Goal: Download file/media

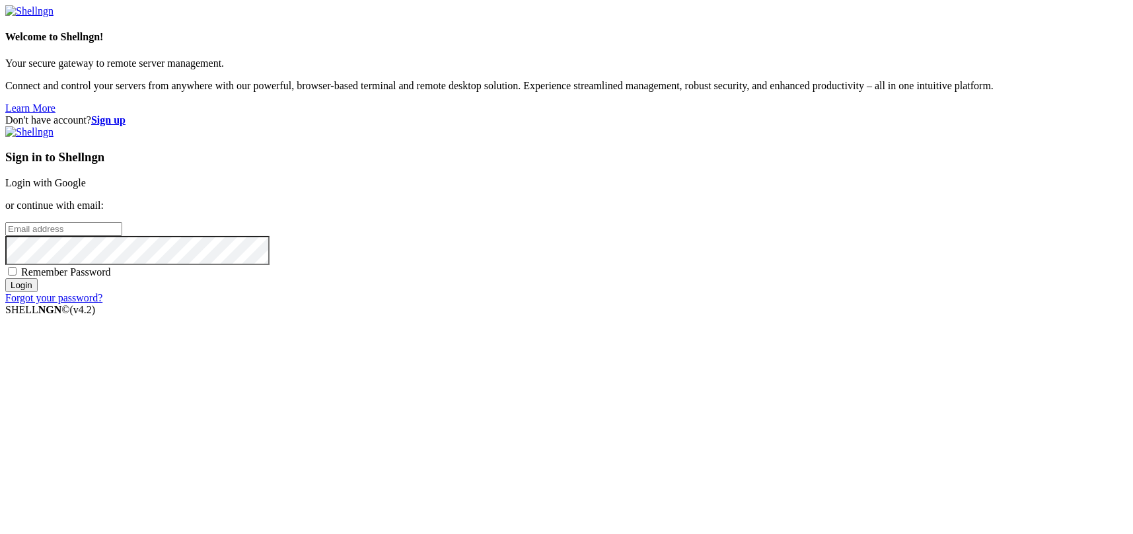
type input "kcs.fa"
click at [86, 188] on link "Login with Google" at bounding box center [45, 182] width 81 height 11
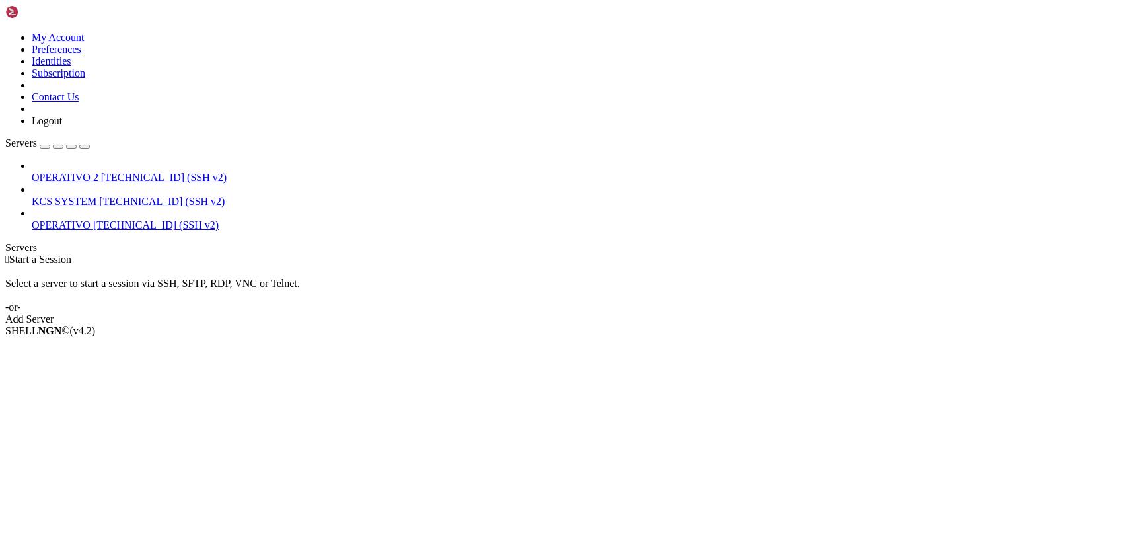
click at [65, 195] on span "KCS SYSTEM" at bounding box center [64, 200] width 65 height 11
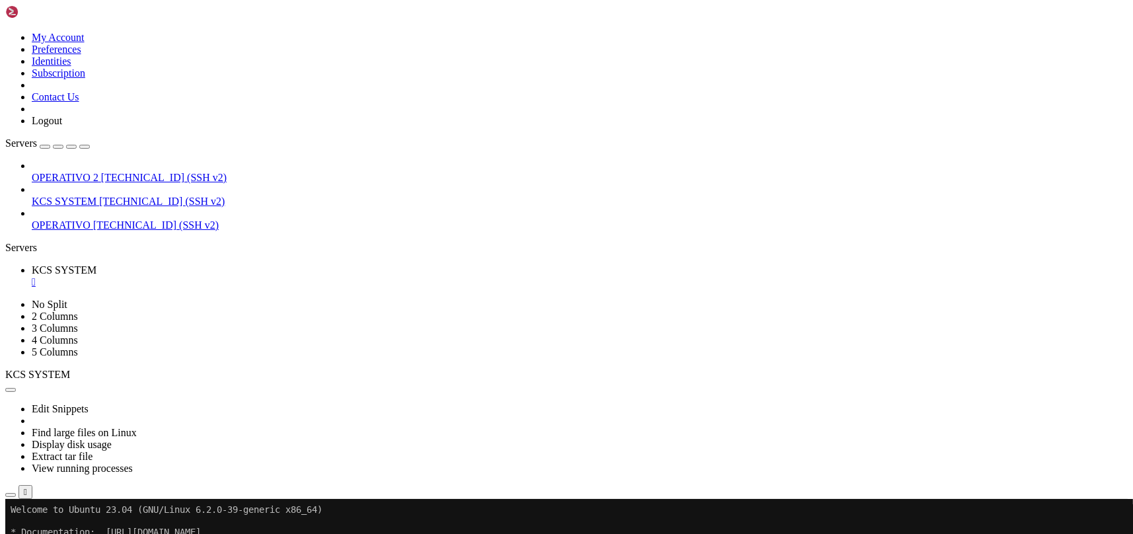
click at [11, 495] on icon "button" at bounding box center [11, 495] width 0 height 0
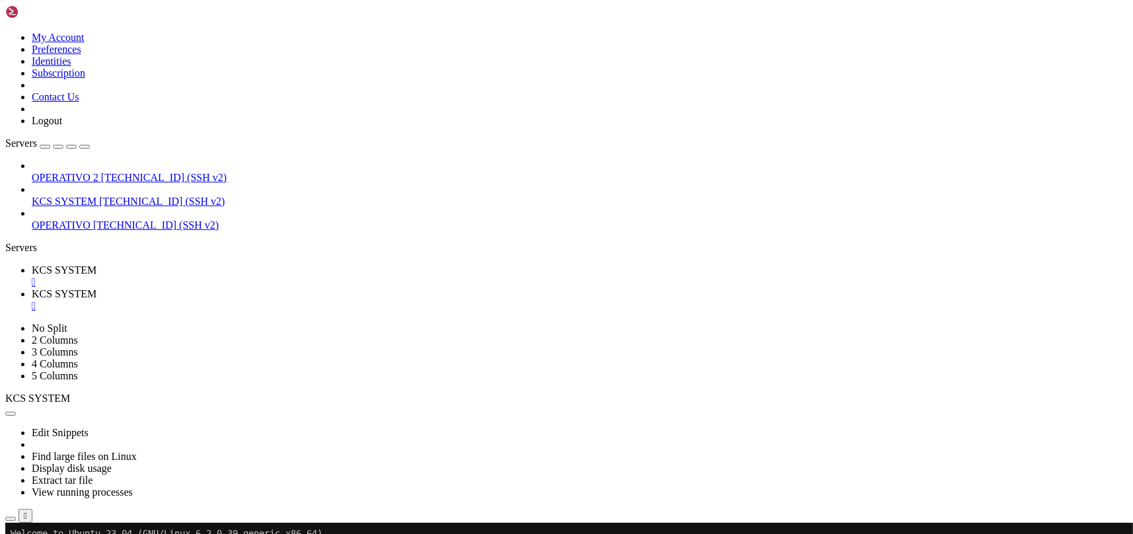
scroll to position [264, 0]
drag, startPoint x: 345, startPoint y: 320, endPoint x: 361, endPoint y: 335, distance: 22.0
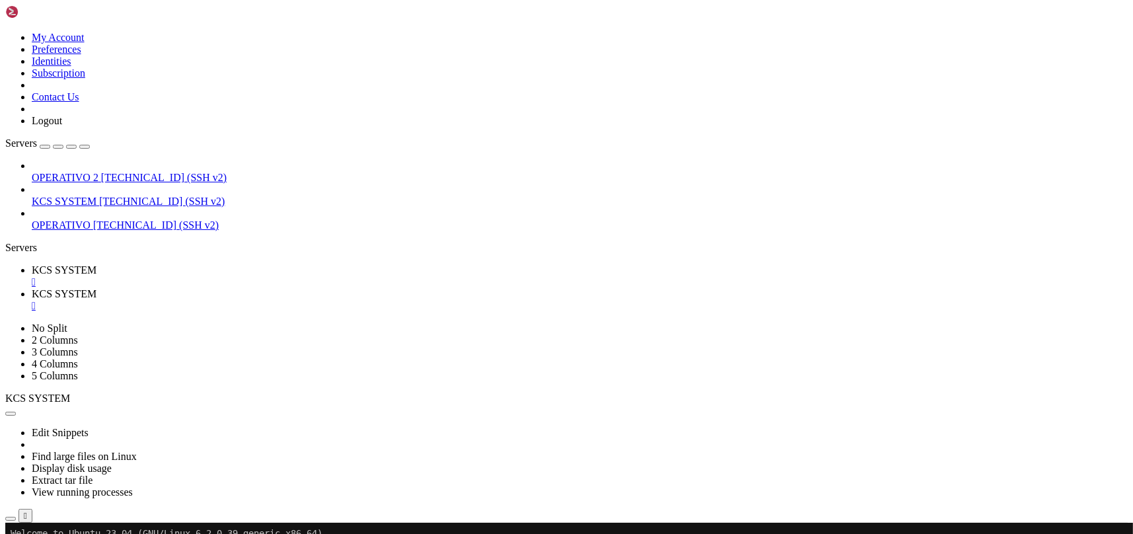
click at [96, 264] on span "KCS SYSTEM" at bounding box center [64, 269] width 65 height 11
click at [96, 288] on span "KCS SYSTEM" at bounding box center [64, 293] width 65 height 11
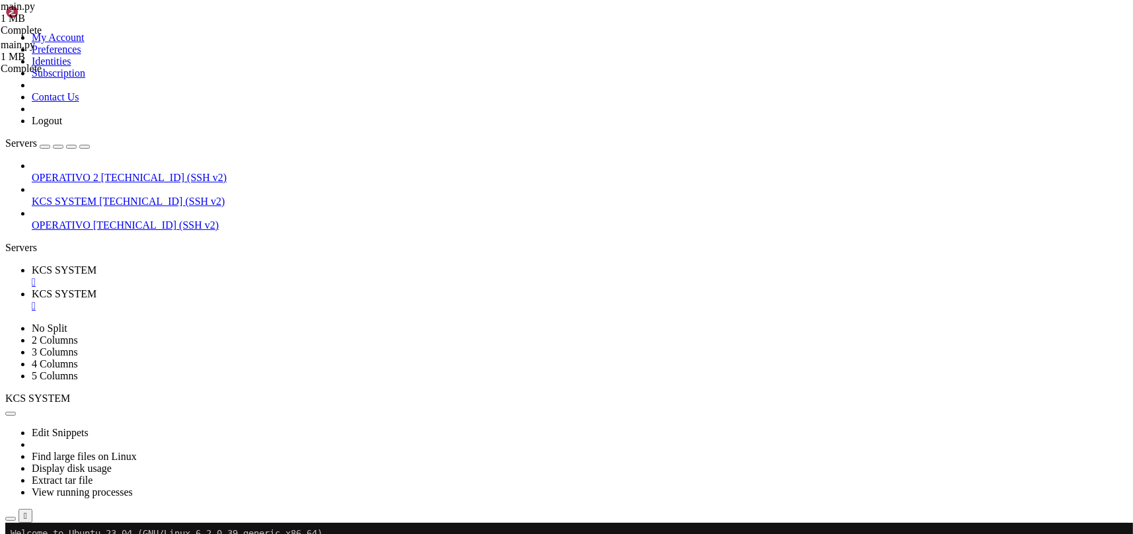
click at [254, 458] on td " templates" at bounding box center [264, 464] width 515 height 13
type input "/home/ubuntu/31-app-odoo2/templates"
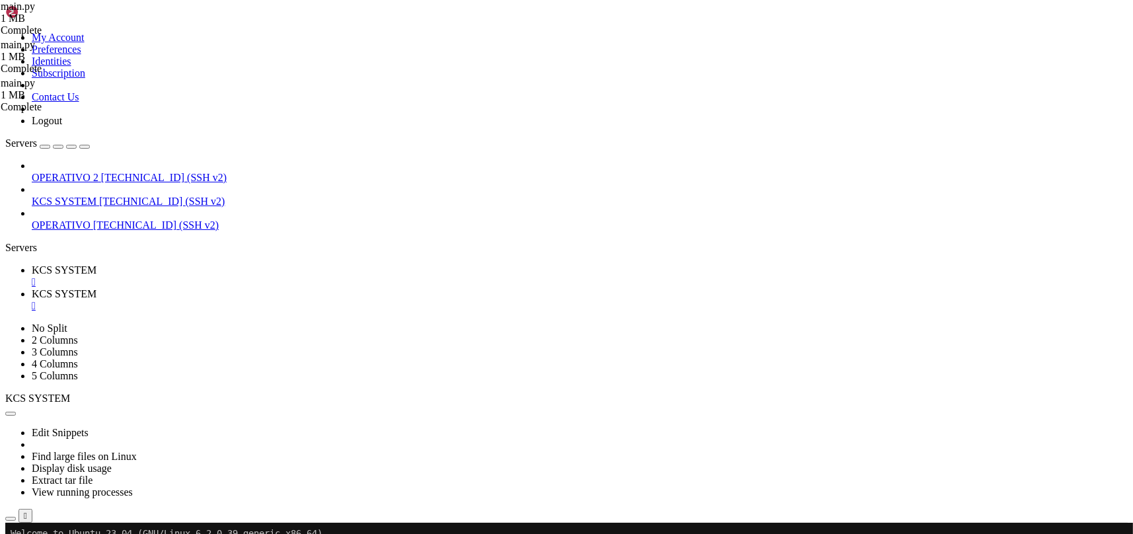
scroll to position [0, 0]
click at [96, 264] on span "KCS SYSTEM" at bounding box center [64, 269] width 65 height 11
click at [343, 288] on link "KCS SYSTEM " at bounding box center [580, 300] width 1096 height 24
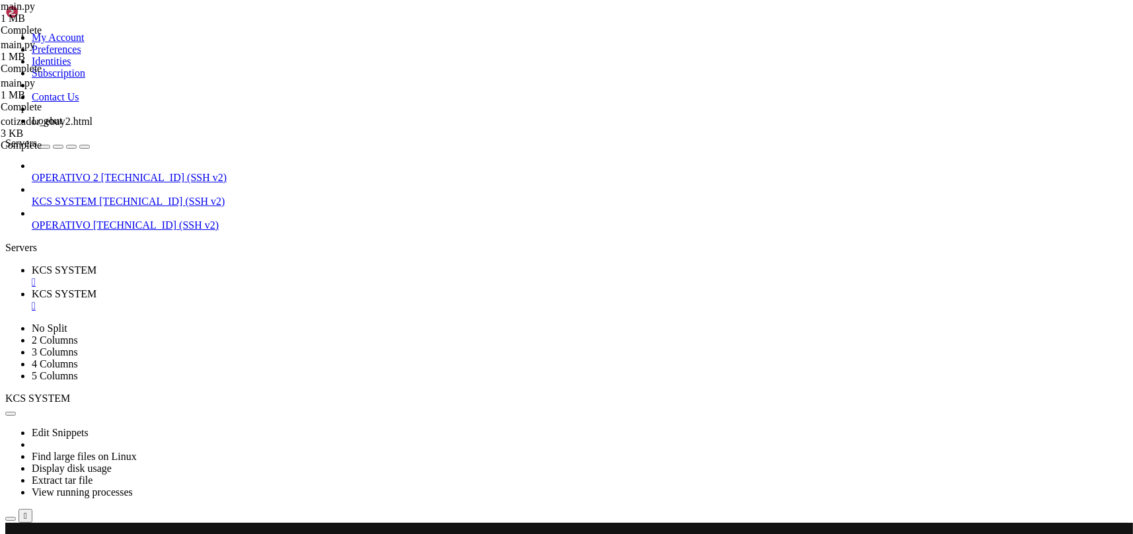
click at [352, 300] on div "" at bounding box center [580, 306] width 1096 height 12
